Goal: Information Seeking & Learning: Learn about a topic

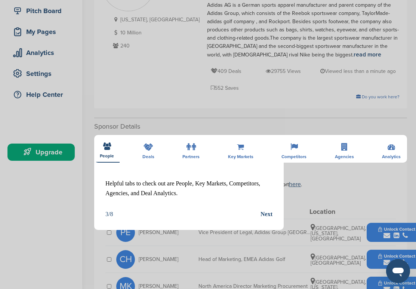
click at [269, 160] on icon at bounding box center [268, 159] width 7 height 9
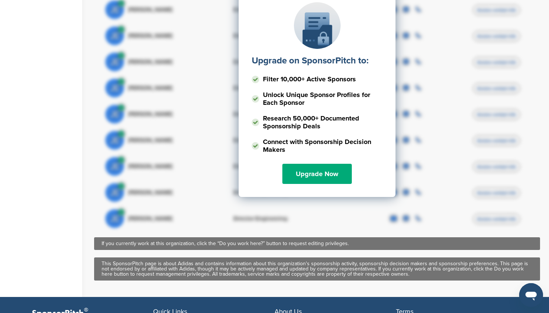
scroll to position [160, 0]
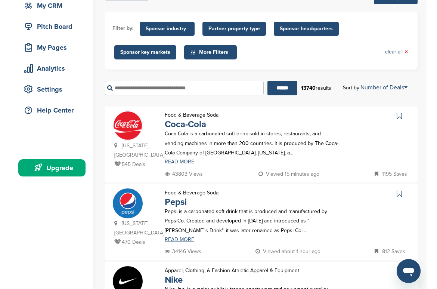
scroll to position [77, 0]
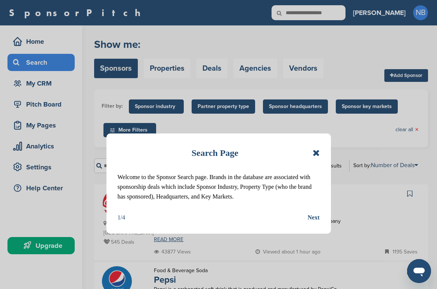
click at [315, 216] on div "Next" at bounding box center [314, 218] width 12 height 10
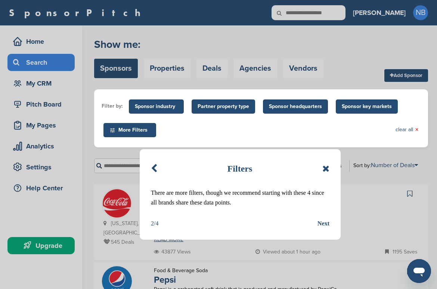
click at [320, 224] on div "Next" at bounding box center [324, 224] width 12 height 10
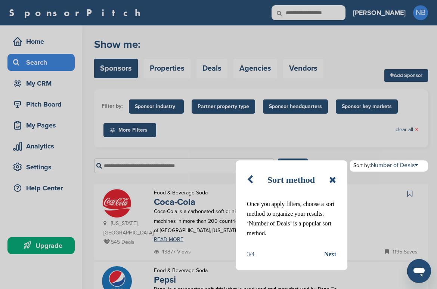
click at [332, 256] on div "Next" at bounding box center [330, 254] width 12 height 10
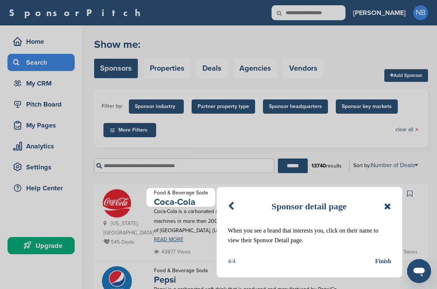
click at [379, 261] on div "Finish" at bounding box center [383, 261] width 16 height 10
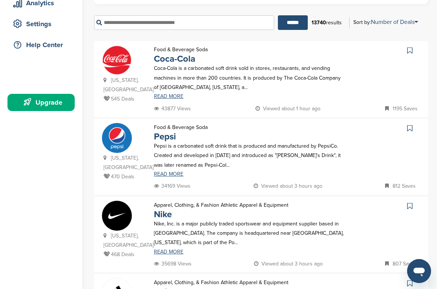
scroll to position [143, 0]
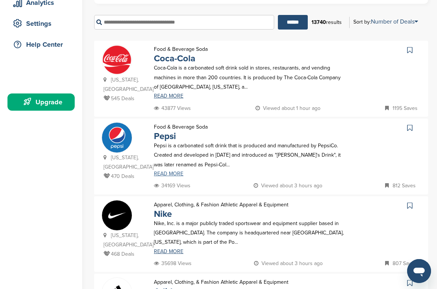
click at [171, 171] on link "READ MORE" at bounding box center [249, 173] width 191 height 5
